Goal: Task Accomplishment & Management: Manage account settings

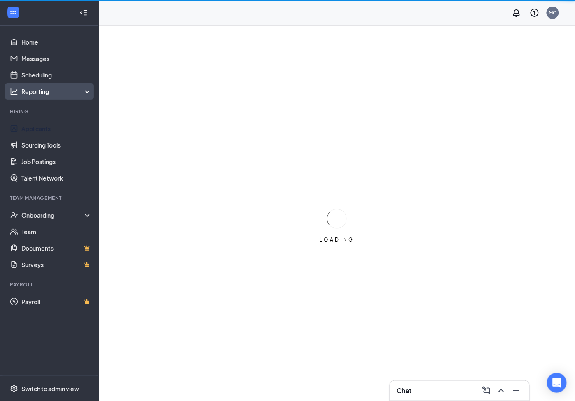
click at [42, 124] on link "Applicants" at bounding box center [56, 128] width 70 height 16
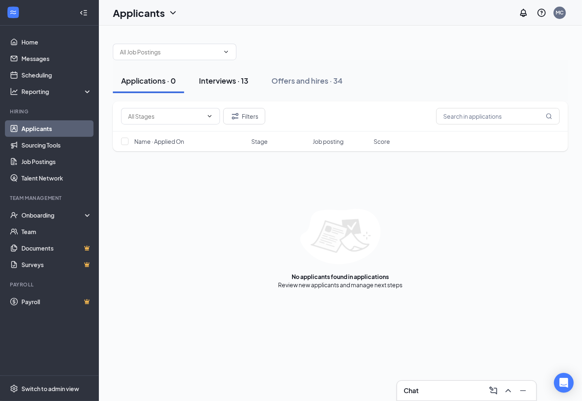
click at [242, 81] on div "Interviews · 13" at bounding box center [223, 80] width 49 height 10
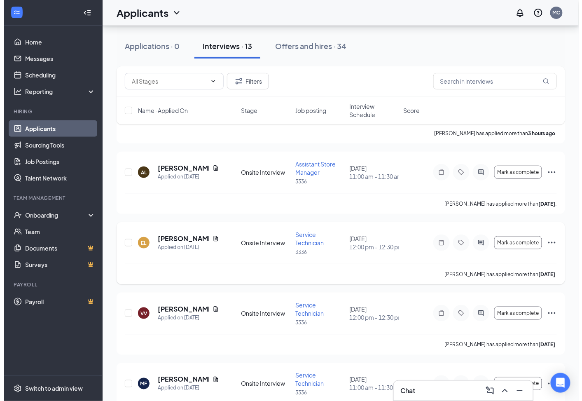
scroll to position [91, 0]
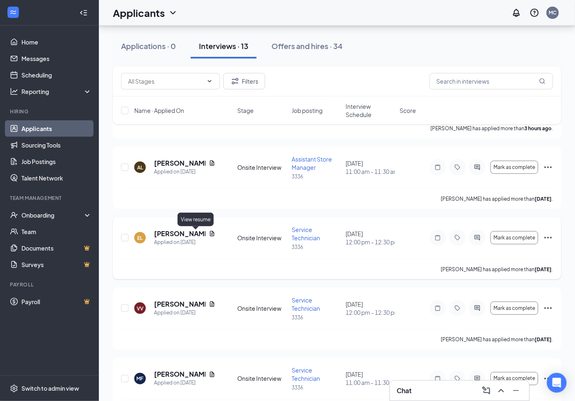
click at [209, 233] on icon "Document" at bounding box center [212, 233] width 7 height 7
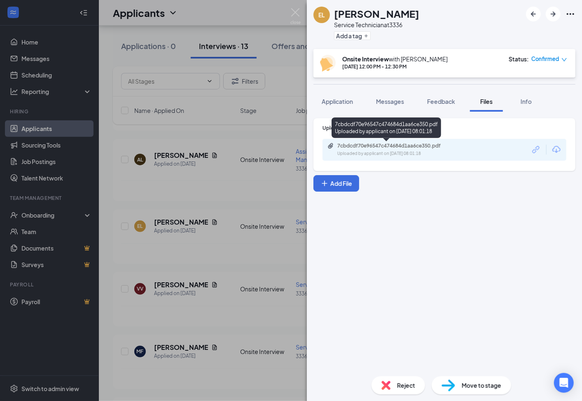
click at [402, 153] on div "Uploaded by applicant on [DATE] 08:01:18" at bounding box center [399, 153] width 124 height 7
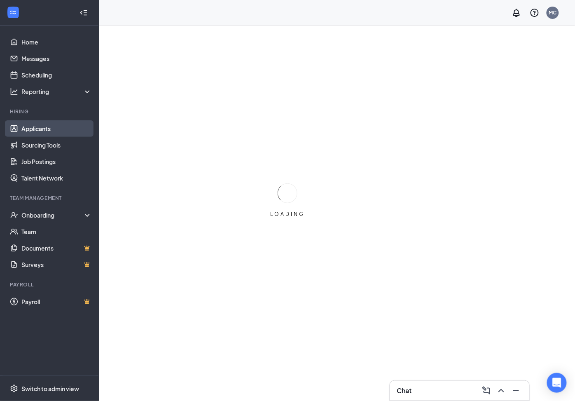
click at [52, 131] on link "Applicants" at bounding box center [56, 128] width 70 height 16
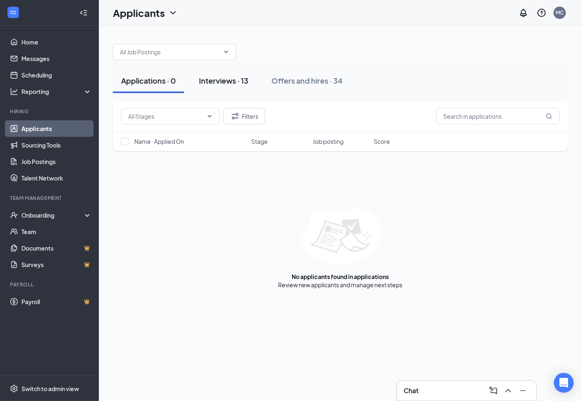
click at [234, 82] on div "Interviews · 13" at bounding box center [223, 80] width 49 height 10
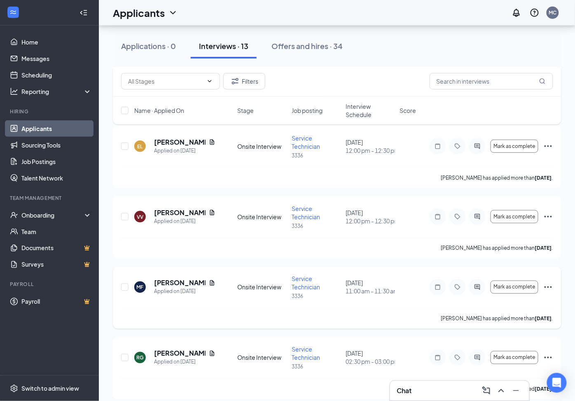
scroll to position [229, 0]
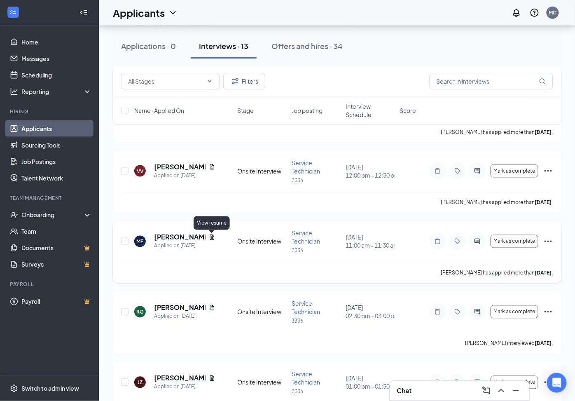
click at [214, 237] on icon "Document" at bounding box center [212, 237] width 7 height 7
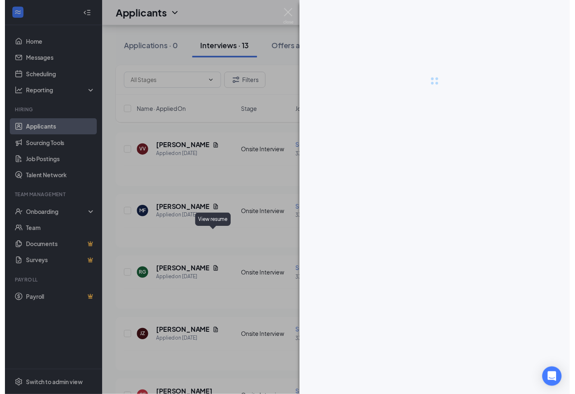
scroll to position [228, 0]
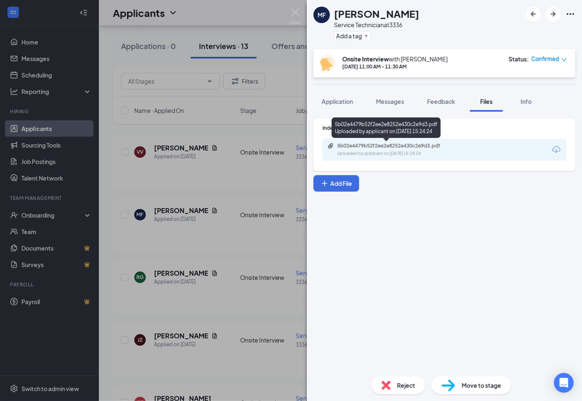
click at [352, 143] on div "5b02e4479b52f2ee2e8252e430c2e9d3.pdf" at bounding box center [394, 146] width 115 height 7
click at [289, 129] on div "MF Michelle Fuentes Service Technician at 3336 Add a tag Onsite Interview with …" at bounding box center [291, 200] width 582 height 401
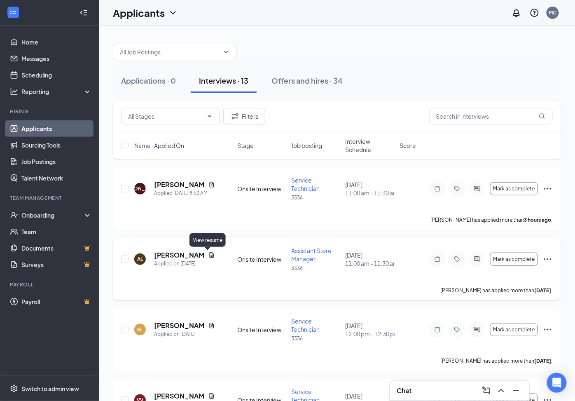
click at [209, 253] on icon "Document" at bounding box center [212, 255] width 7 height 7
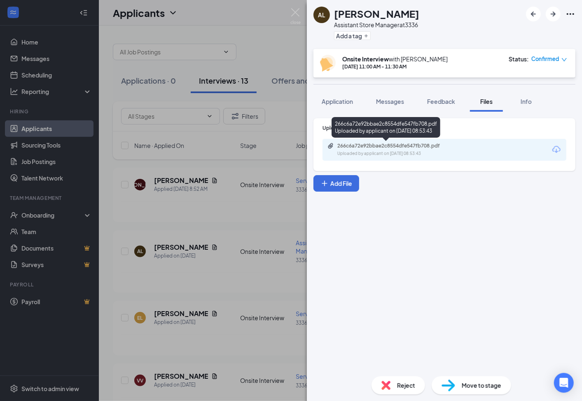
click at [405, 139] on div "266c6a72e92bbae2c8554dfe547fb708.pdf Uploaded by applicant on Sep 12, 2025 at 0…" at bounding box center [386, 129] width 109 height 24
click at [347, 145] on div "266c6a72e92bbae2c8554dfe547fb708.pdf" at bounding box center [394, 146] width 115 height 7
click at [267, 72] on div "AL Alan R Lowry Jr Assistant Store Manager at 3336 Add a tag Onsite Interview w…" at bounding box center [291, 200] width 582 height 401
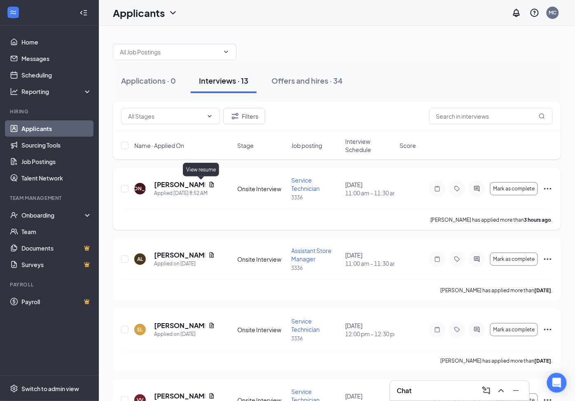
click at [209, 183] on icon "Document" at bounding box center [212, 184] width 7 height 7
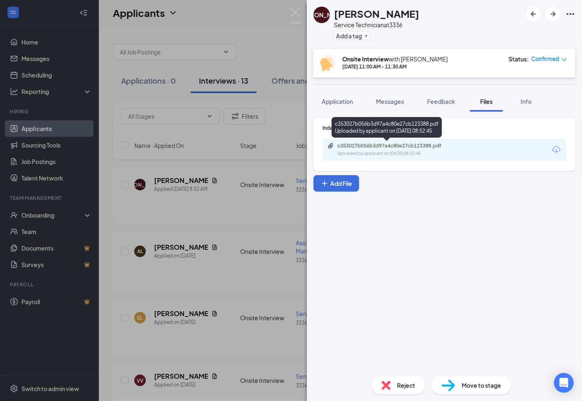
click at [387, 154] on div "Uploaded by applicant on Sep 15, 2025 at 08:52:45" at bounding box center [399, 153] width 124 height 7
